Goal: Complete application form

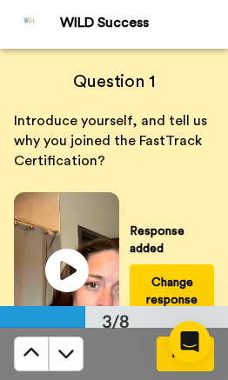
scroll to position [5, 0]
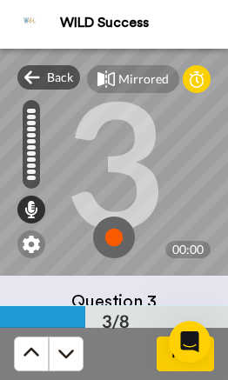
click at [109, 236] on img at bounding box center [114, 237] width 42 height 42
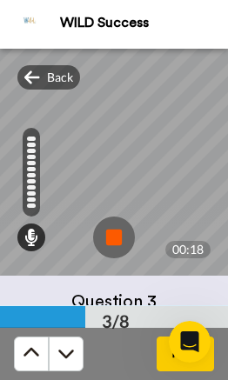
click at [120, 242] on img at bounding box center [114, 237] width 42 height 42
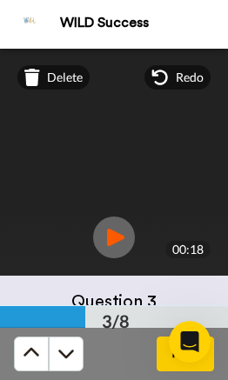
click at [67, 76] on span "Delete" at bounding box center [65, 77] width 36 height 17
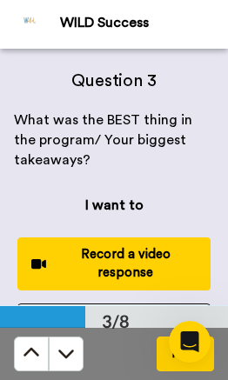
click at [163, 249] on div "Record a video response" at bounding box center [113, 263] width 165 height 37
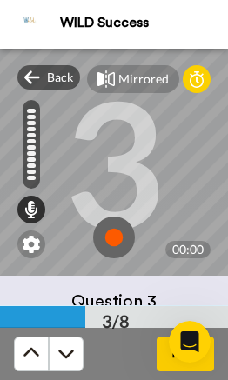
click at [119, 242] on img at bounding box center [114, 237] width 42 height 42
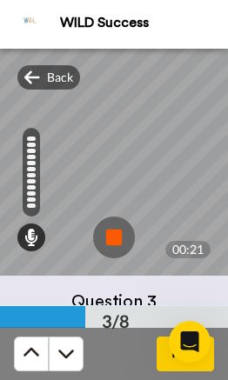
click at [114, 228] on img at bounding box center [114, 237] width 42 height 42
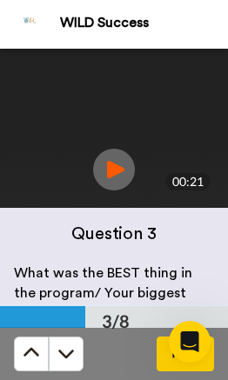
scroll to position [68, 0]
click at [160, 370] on button "Next" at bounding box center [184, 353] width 57 height 35
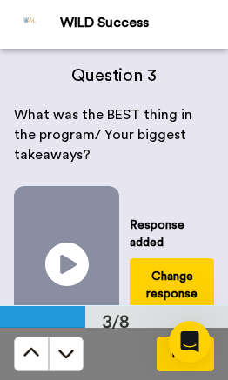
scroll to position [773, 0]
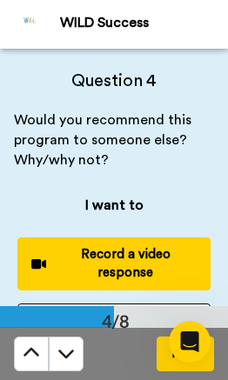
click at [182, 251] on div "Record a video response" at bounding box center [113, 263] width 165 height 37
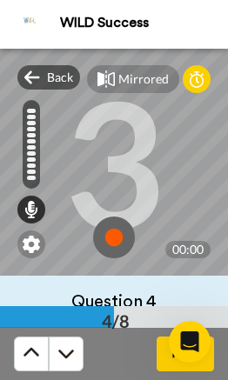
click at [122, 232] on img at bounding box center [114, 237] width 42 height 42
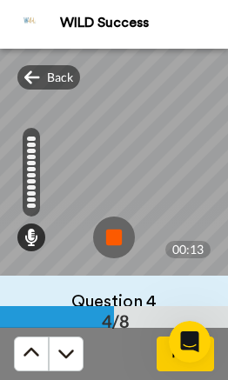
click at [123, 231] on img at bounding box center [114, 237] width 42 height 42
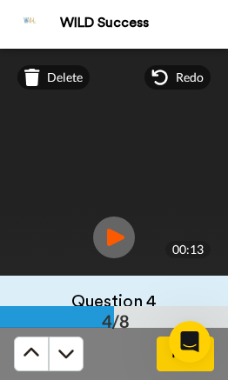
click at [160, 375] on div "Next" at bounding box center [114, 354] width 228 height 52
click at [169, 361] on button "Next" at bounding box center [184, 353] width 57 height 35
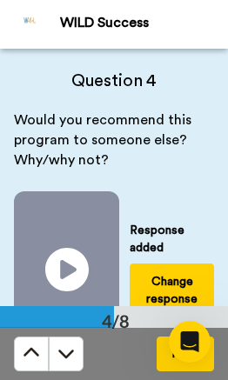
scroll to position [1030, 0]
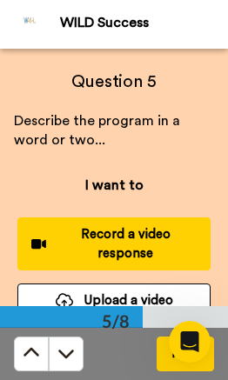
click at [177, 234] on div "Record a video response" at bounding box center [113, 243] width 165 height 37
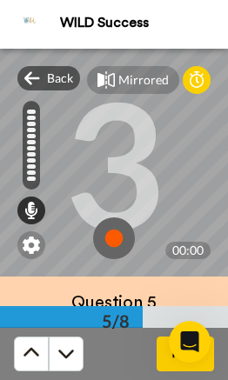
click at [120, 239] on img at bounding box center [114, 238] width 42 height 42
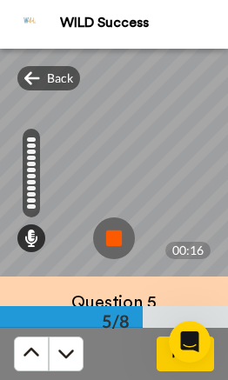
click at [123, 233] on img at bounding box center [114, 238] width 42 height 42
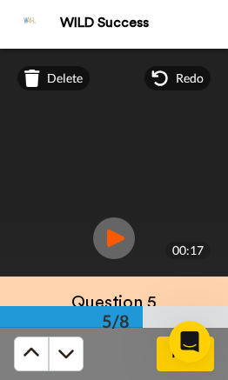
click at [162, 368] on button "Next" at bounding box center [184, 353] width 57 height 35
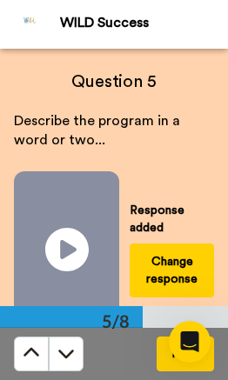
scroll to position [1287, 0]
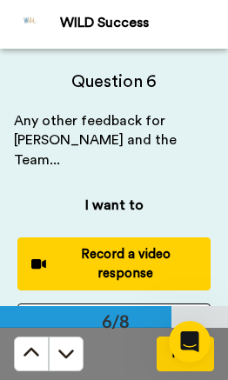
click at [171, 249] on div "Record a video response" at bounding box center [113, 263] width 165 height 37
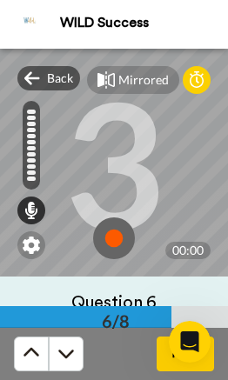
click at [113, 227] on img at bounding box center [114, 238] width 42 height 42
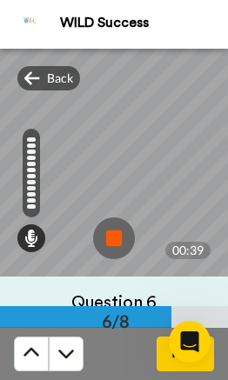
click at [129, 241] on img at bounding box center [114, 238] width 42 height 42
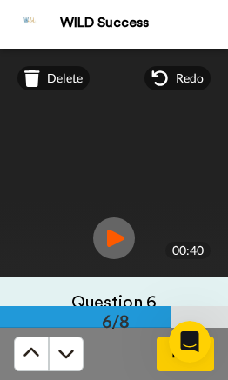
click at [167, 368] on button "Next" at bounding box center [184, 353] width 57 height 35
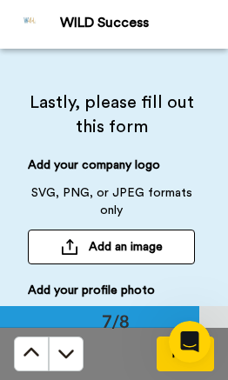
scroll to position [1552, 0]
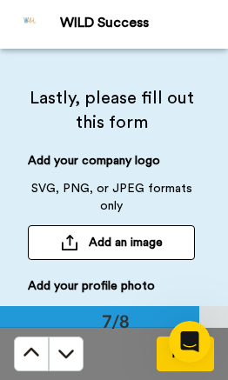
click at [154, 164] on span "Add your company logo" at bounding box center [94, 166] width 132 height 28
click at [171, 249] on button "Add an image" at bounding box center [111, 242] width 167 height 35
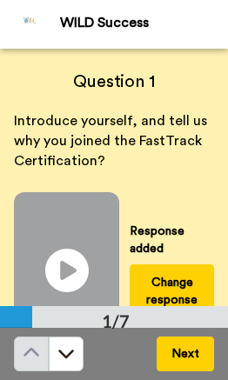
click at [70, 356] on icon at bounding box center [65, 352] width 17 height 17
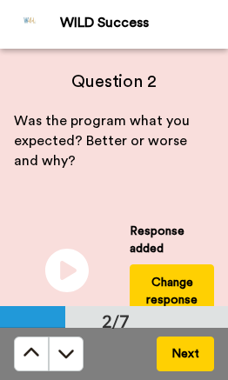
click at [72, 357] on icon at bounding box center [65, 352] width 17 height 17
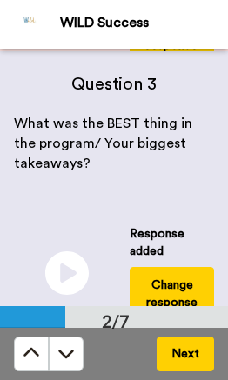
click at [72, 357] on icon at bounding box center [65, 352] width 17 height 17
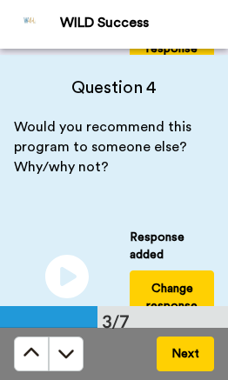
click at [63, 362] on button at bounding box center [66, 353] width 35 height 35
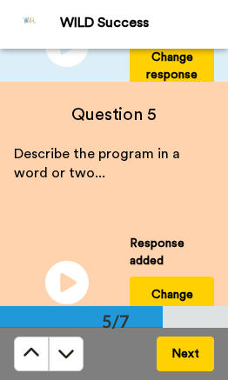
click at [63, 362] on button at bounding box center [66, 353] width 35 height 35
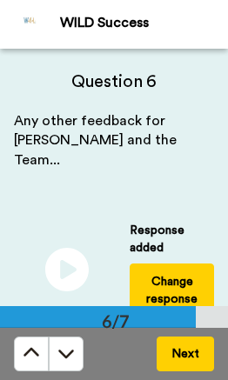
click at [51, 364] on button at bounding box center [66, 353] width 35 height 35
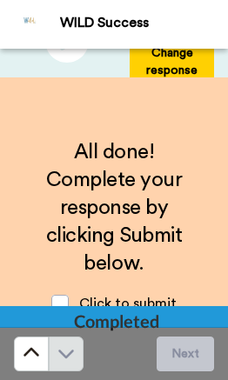
scroll to position [1504, 0]
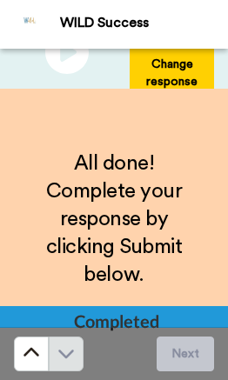
click at [36, 360] on icon at bounding box center [31, 352] width 17 height 17
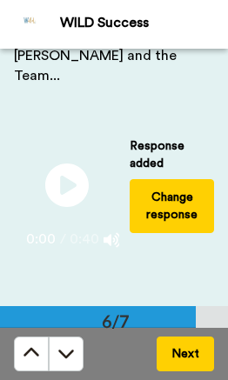
scroll to position [83, 0]
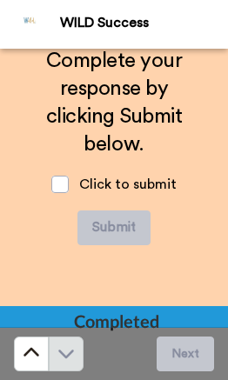
click at [33, 361] on icon at bounding box center [31, 352] width 17 height 17
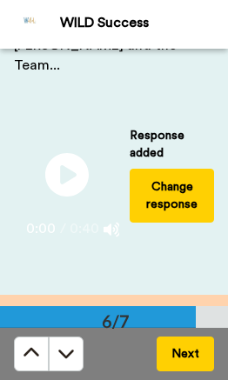
scroll to position [1287, 0]
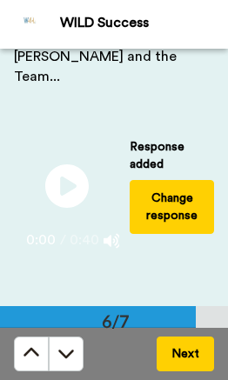
click at [190, 358] on button "Next" at bounding box center [184, 353] width 57 height 35
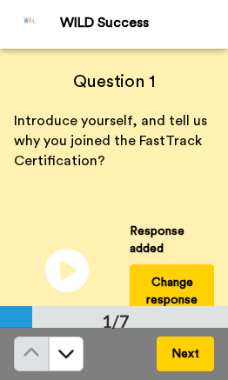
scroll to position [0, 0]
click at [76, 357] on button at bounding box center [66, 353] width 35 height 35
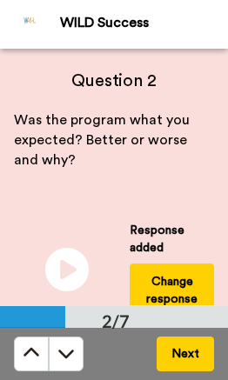
click at [71, 358] on icon at bounding box center [65, 352] width 17 height 17
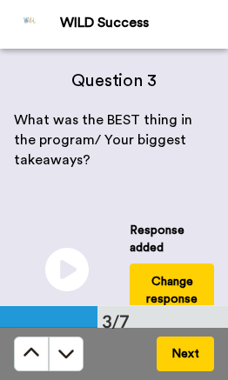
click at [77, 362] on button at bounding box center [66, 353] width 35 height 35
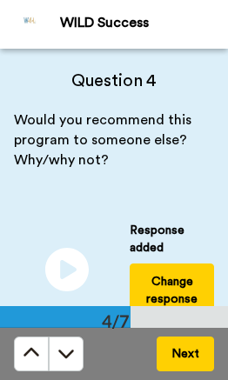
click at [77, 361] on button at bounding box center [66, 353] width 35 height 35
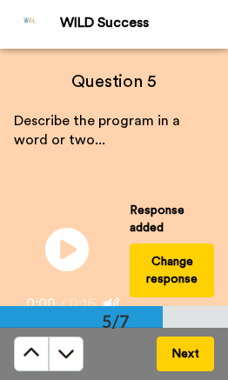
click at [76, 362] on button at bounding box center [66, 353] width 35 height 35
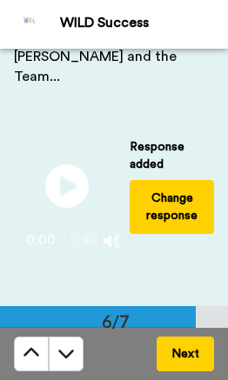
click at [76, 362] on button at bounding box center [66, 353] width 35 height 35
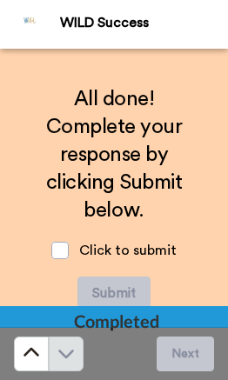
scroll to position [1589, 0]
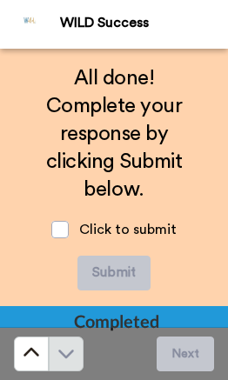
click at [63, 236] on span at bounding box center [59, 229] width 17 height 17
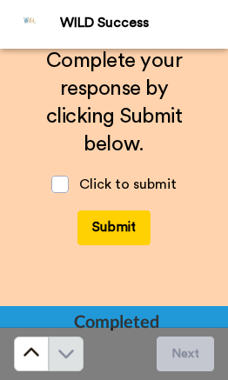
scroll to position [1635, 0]
click at [148, 229] on button "Submit" at bounding box center [113, 227] width 73 height 35
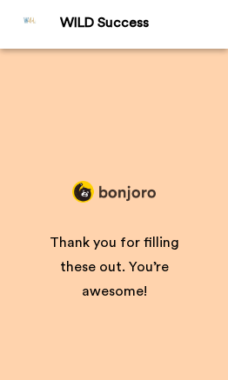
click at [124, 236] on span "Thank you for filling these out. You’re awesome!" at bounding box center [116, 267] width 133 height 63
click at [90, 30] on div "WILD Success" at bounding box center [143, 23] width 167 height 17
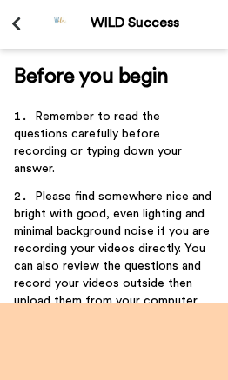
click at [20, 25] on icon at bounding box center [16, 24] width 10 height 16
